Goal: Transaction & Acquisition: Book appointment/travel/reservation

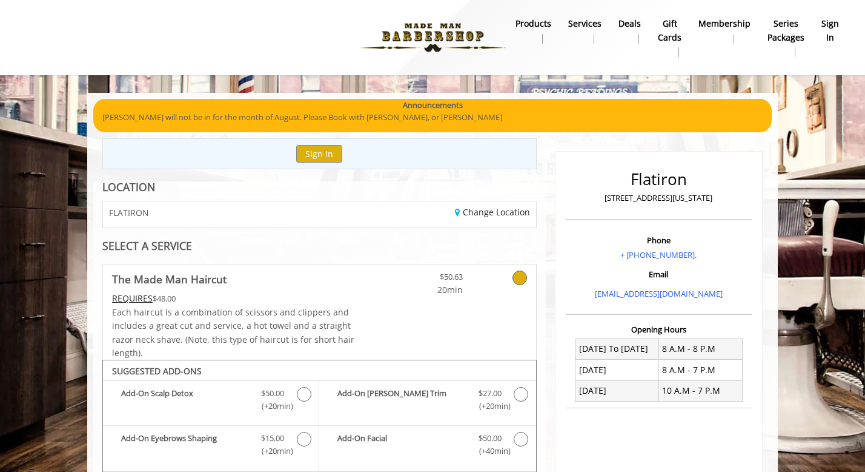
scroll to position [499, 0]
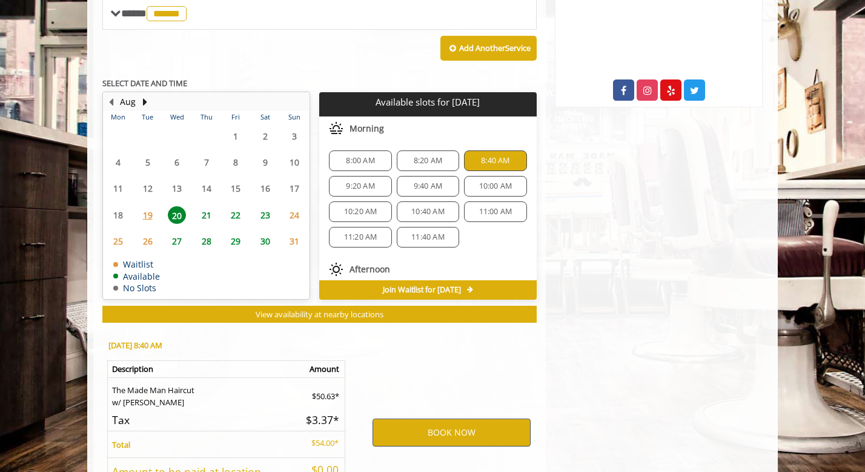
click at [436, 427] on button "BOOK NOW" at bounding box center [452, 432] width 158 height 28
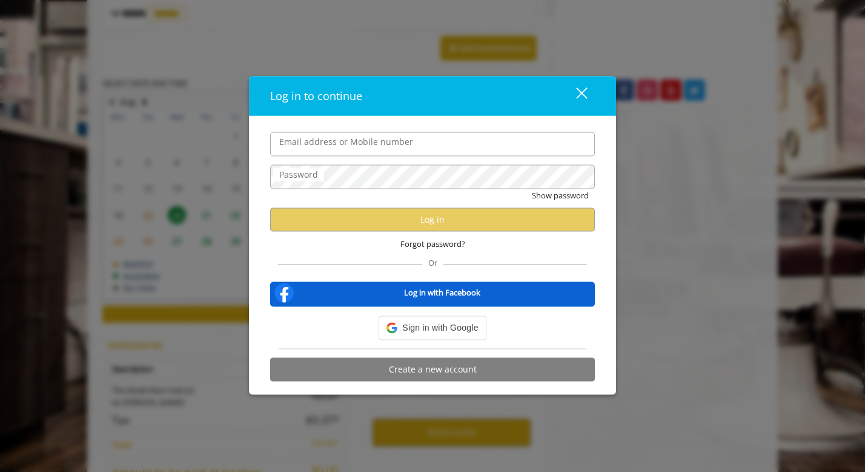
type input "**********"
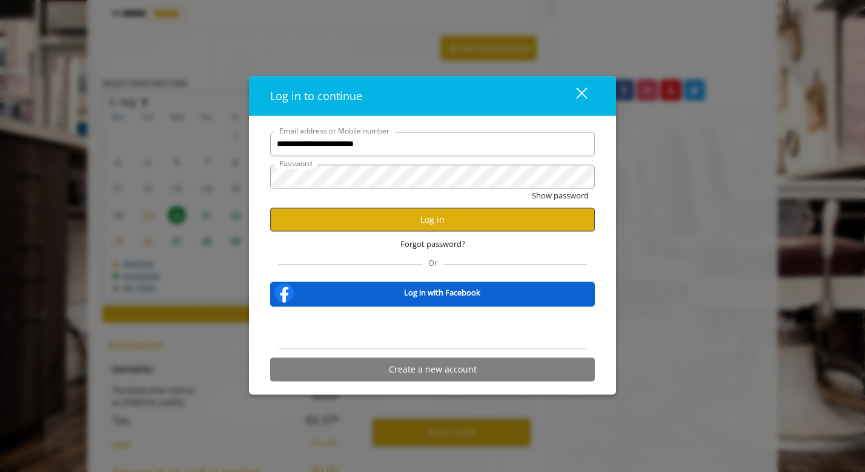
scroll to position [0, 0]
click at [421, 222] on button "Log in" at bounding box center [432, 219] width 325 height 24
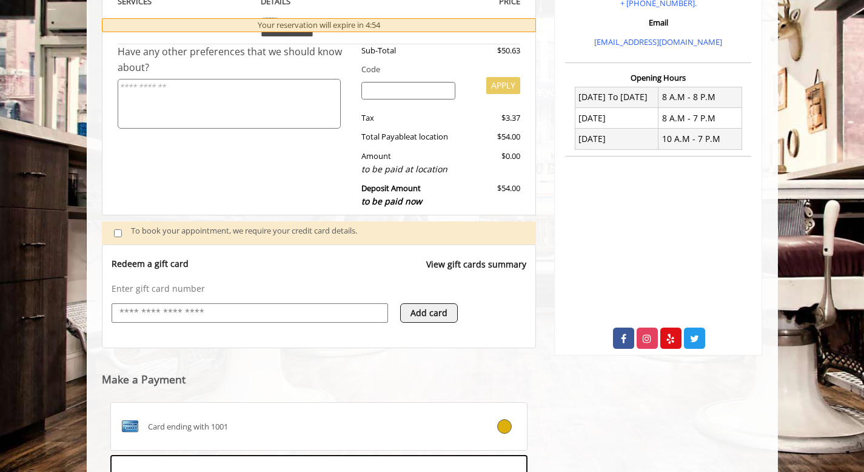
scroll to position [437, 0]
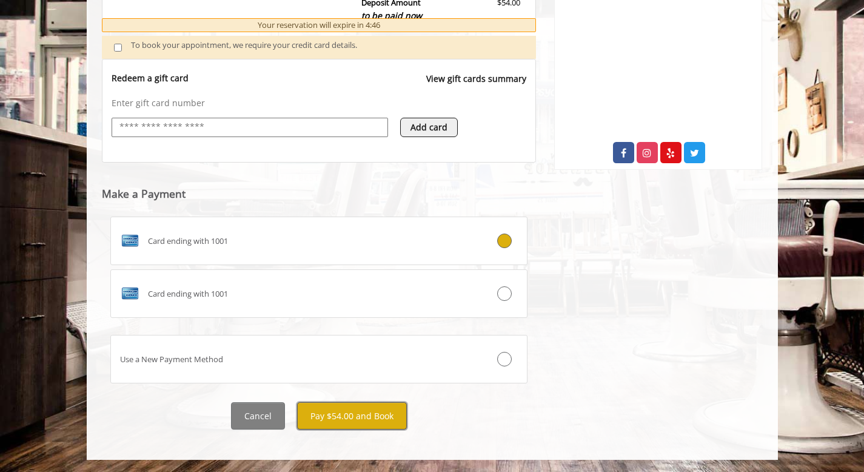
click at [332, 421] on button "Pay $54.00 and Book" at bounding box center [352, 415] width 110 height 27
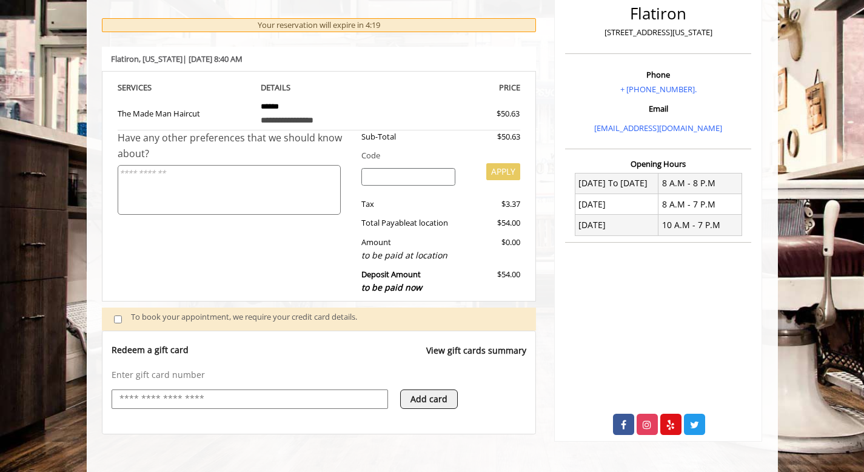
scroll to position [175, 0]
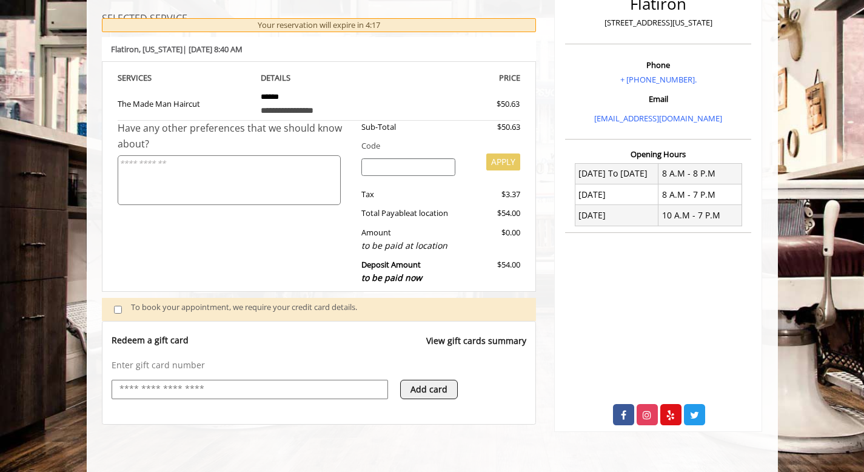
click at [323, 378] on div "Enter gift card number Add card" at bounding box center [319, 385] width 415 height 52
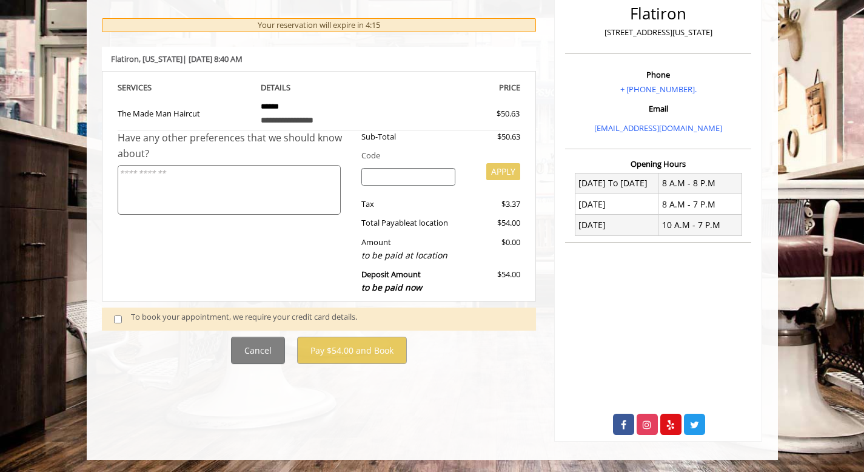
click at [118, 310] on div "To book your appointment, we require your credit card details." at bounding box center [319, 318] width 435 height 23
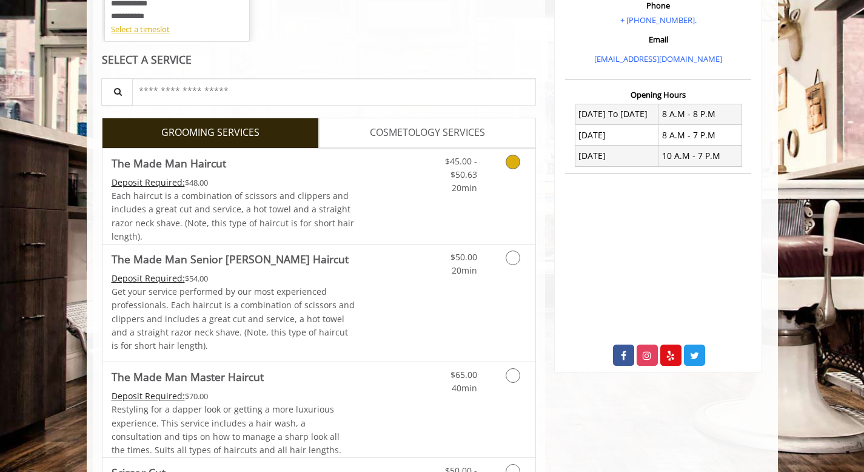
click at [508, 160] on icon "Grooming services" at bounding box center [512, 162] width 15 height 15
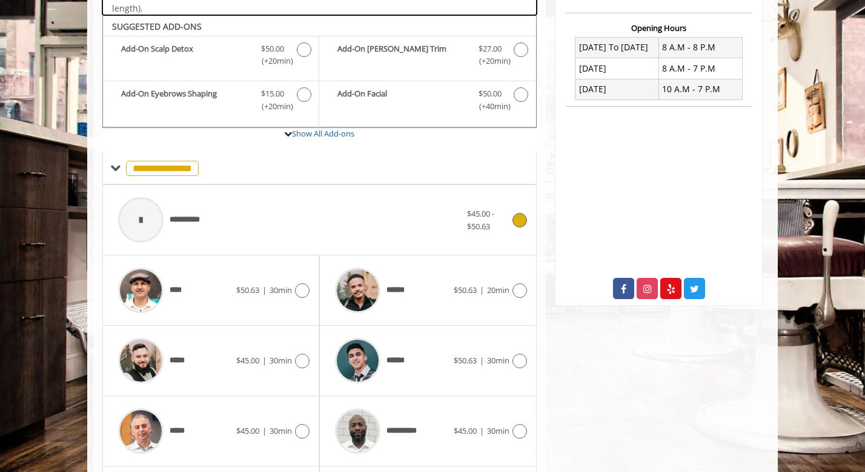
scroll to position [316, 0]
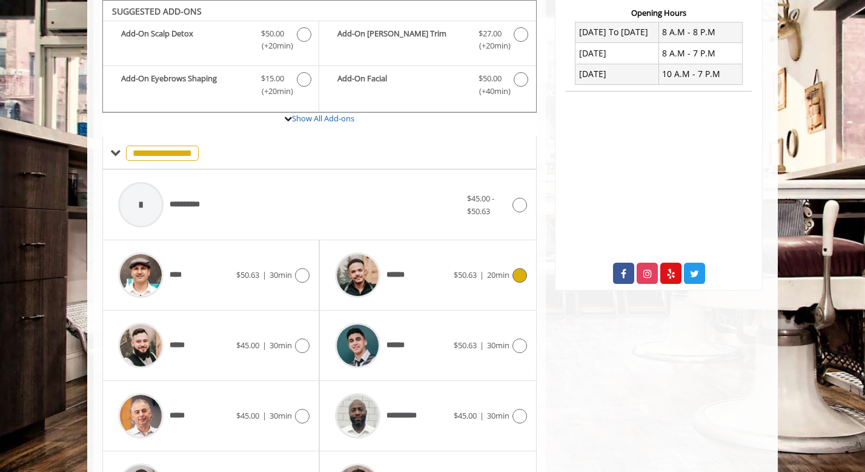
click at [442, 272] on div "******" at bounding box center [391, 275] width 124 height 58
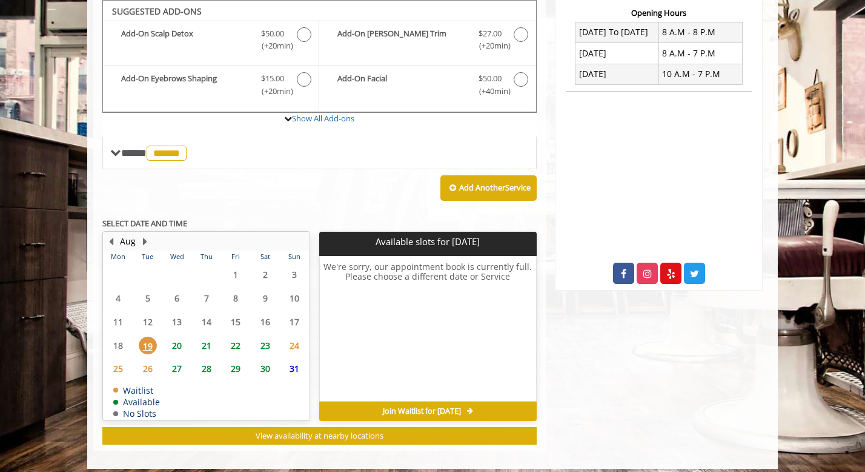
click at [174, 342] on span "20" at bounding box center [177, 345] width 18 height 18
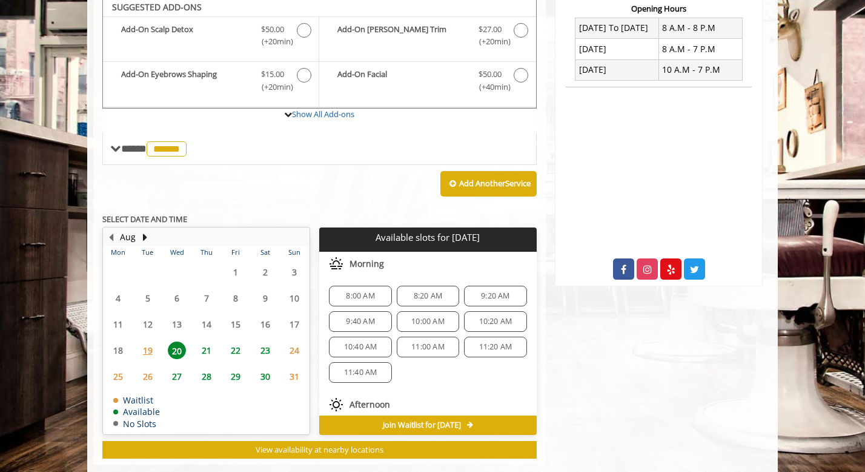
scroll to position [317, 0]
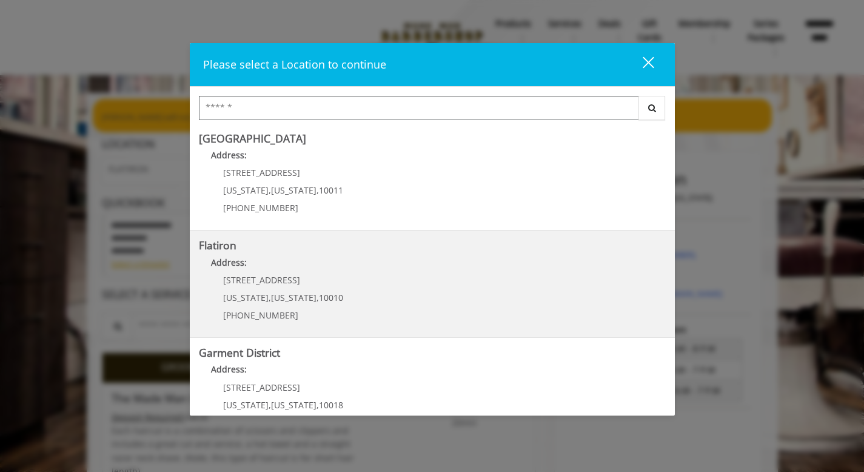
scroll to position [238, 0]
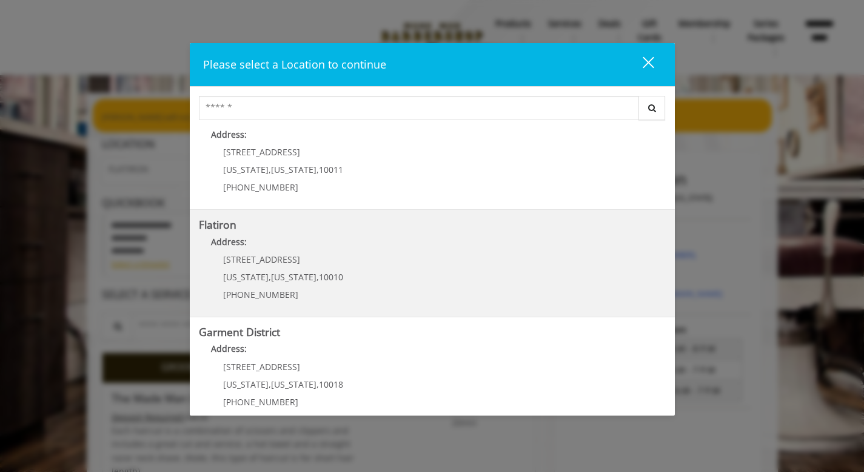
click at [345, 253] on "Address:" at bounding box center [432, 244] width 467 height 19
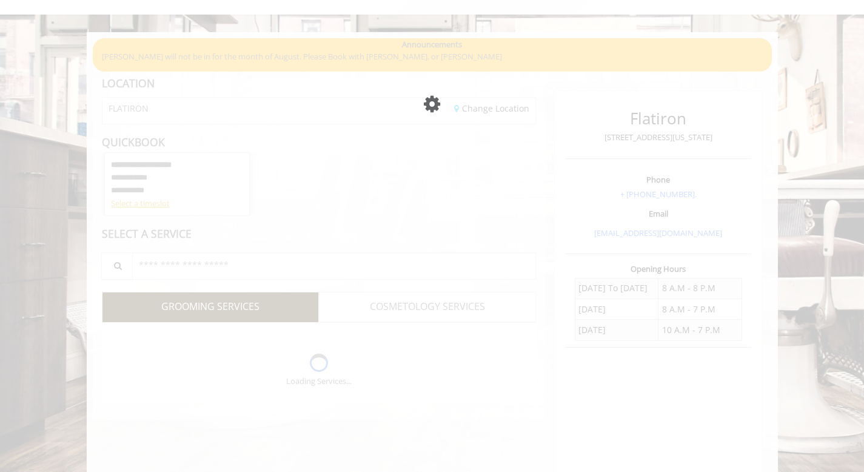
scroll to position [63, 0]
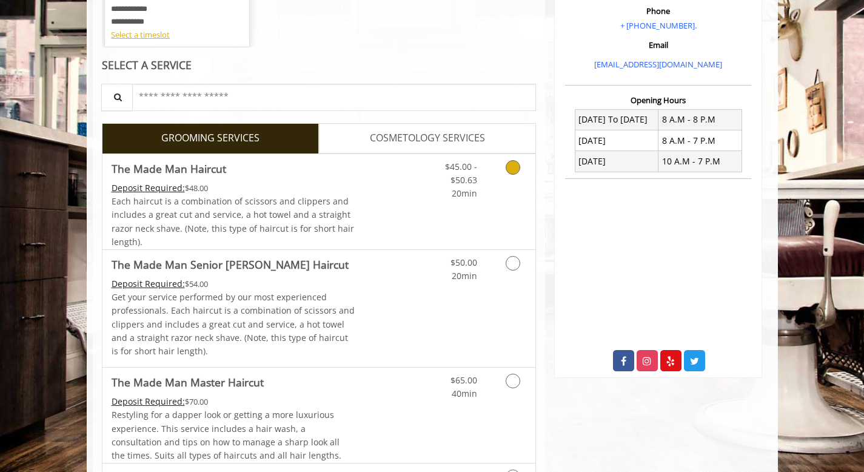
click at [527, 162] on div "Grooming services" at bounding box center [510, 177] width 49 height 47
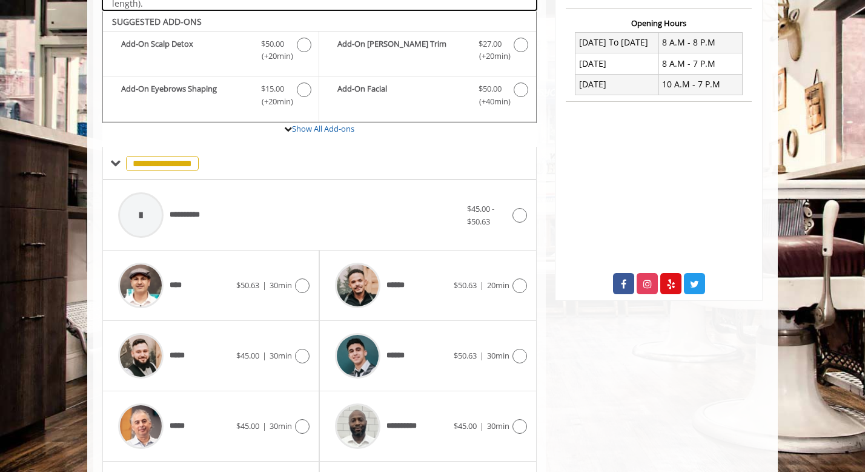
scroll to position [316, 0]
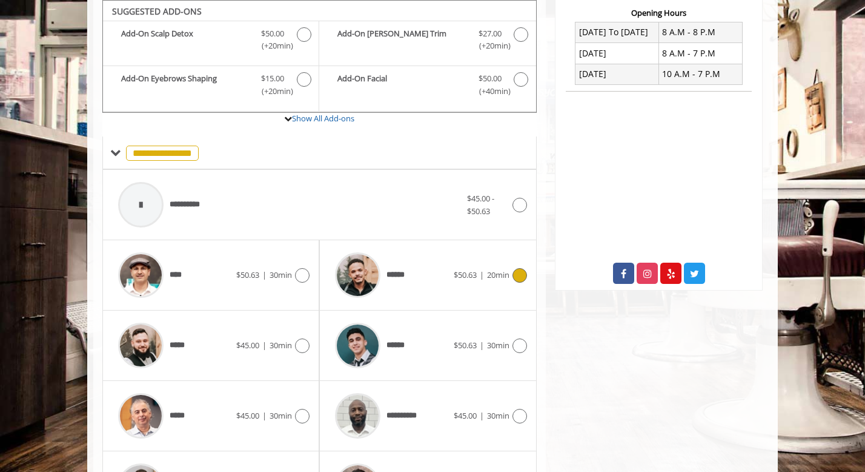
click at [506, 255] on div "****** $50.63 | 20min" at bounding box center [428, 275] width 198 height 58
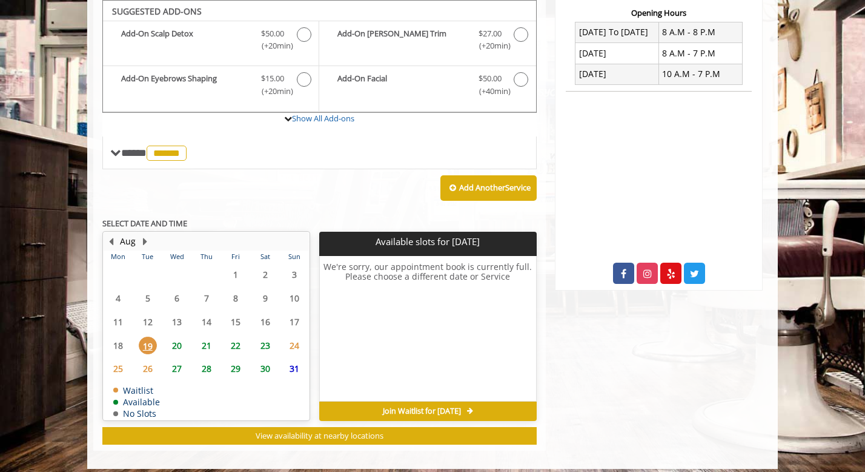
click at [168, 345] on span "20" at bounding box center [177, 345] width 18 height 18
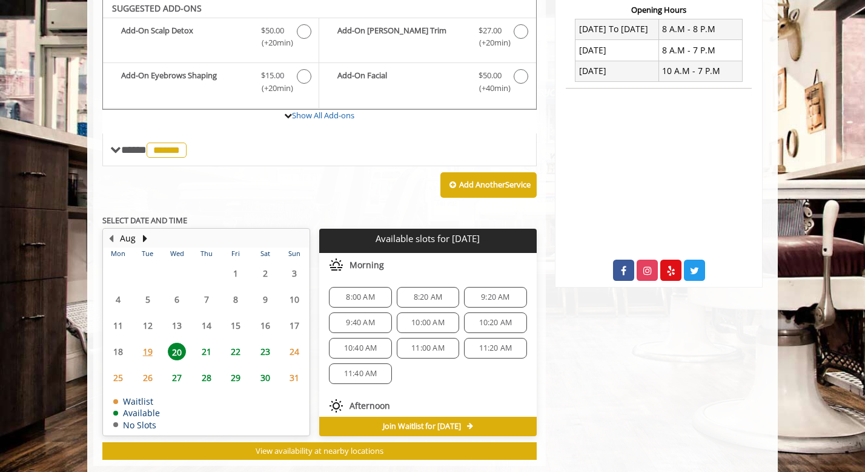
scroll to position [317, 0]
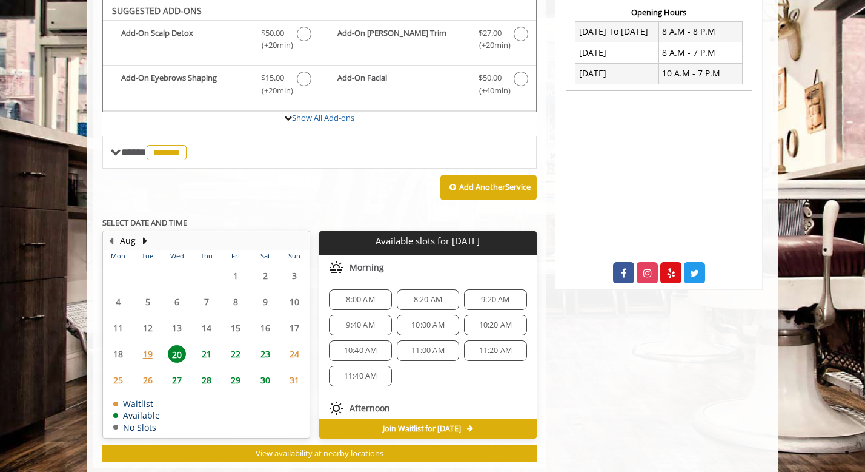
click at [432, 305] on div "8:20 AM" at bounding box center [428, 299] width 62 height 21
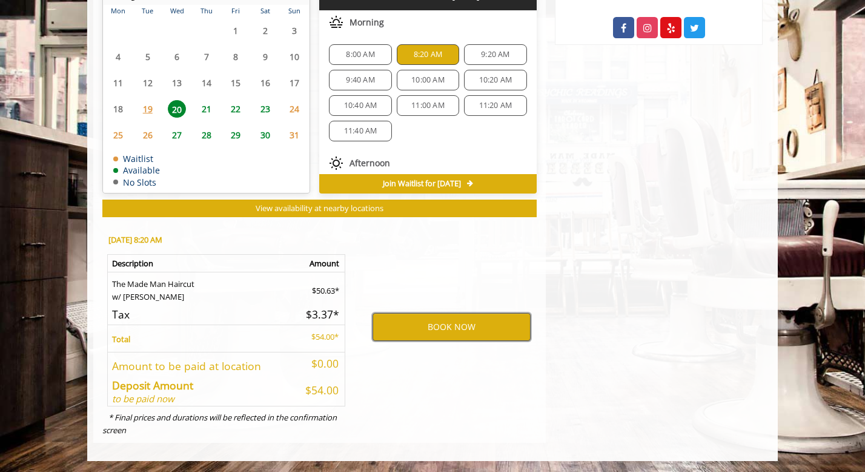
click at [456, 330] on button "BOOK NOW" at bounding box center [452, 327] width 158 height 28
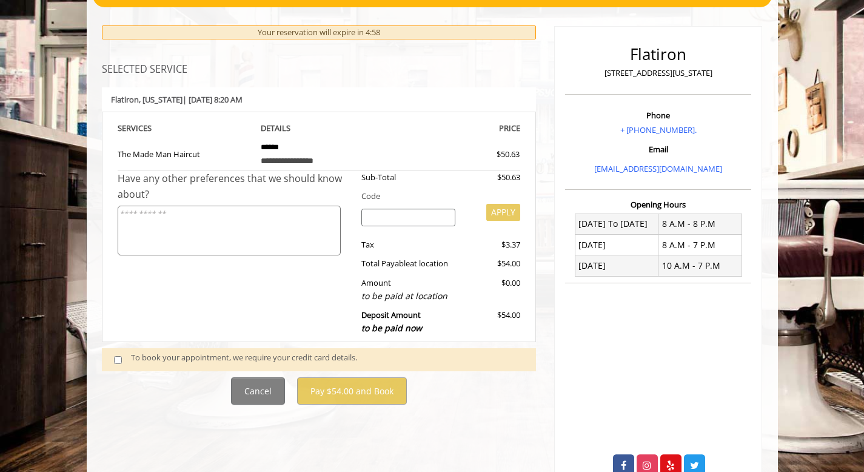
scroll to position [165, 0]
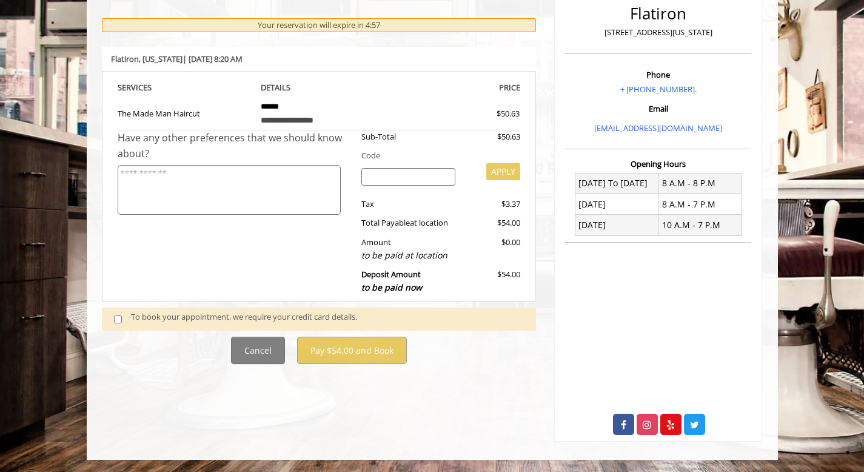
click at [121, 312] on span at bounding box center [123, 318] width 36 height 16
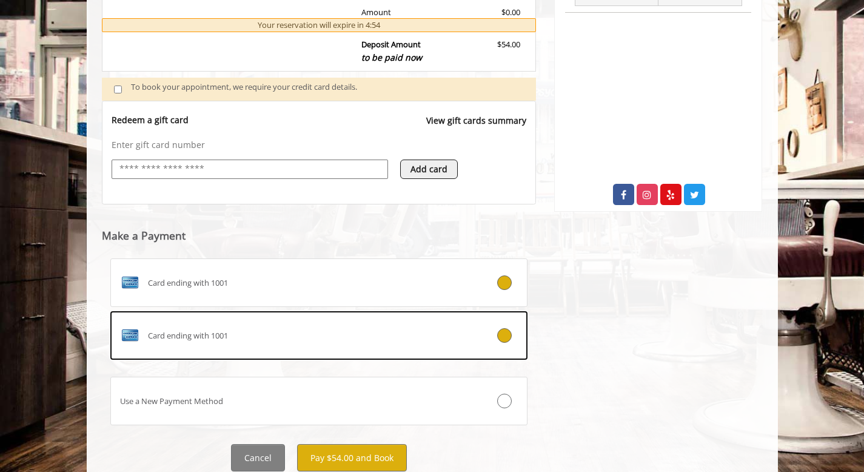
scroll to position [412, 0]
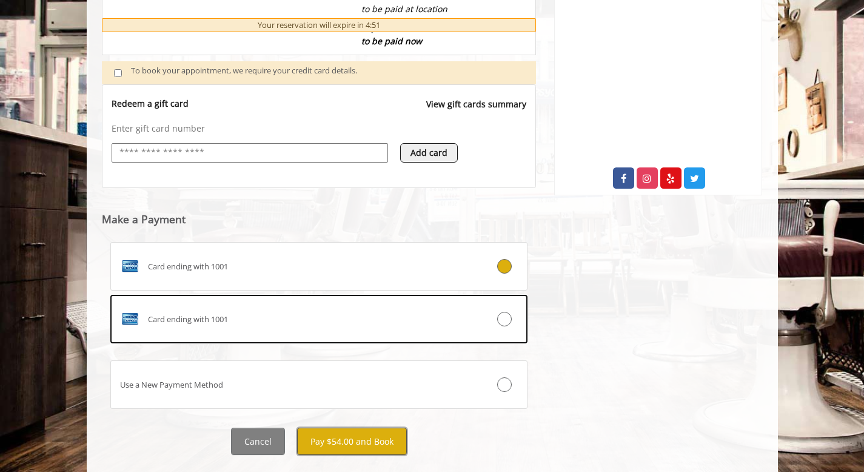
click at [364, 440] on button "Pay $54.00 and Book" at bounding box center [352, 440] width 110 height 27
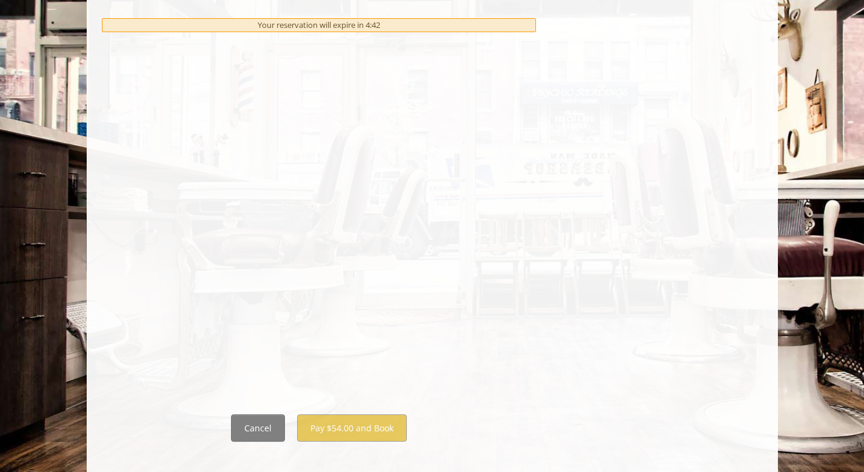
scroll to position [636, 0]
